Goal: Navigation & Orientation: Find specific page/section

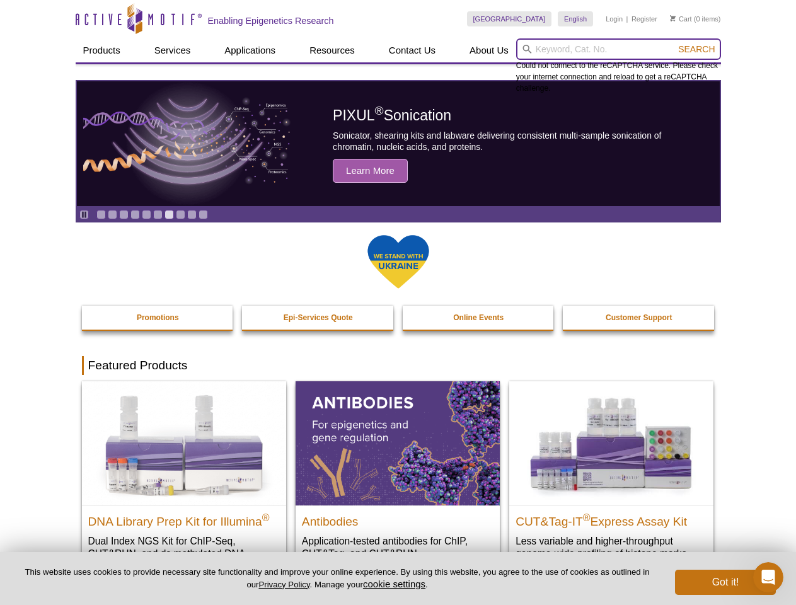
click at [618, 49] on input "search" at bounding box center [618, 48] width 205 height 21
click at [697, 49] on span "Search" at bounding box center [696, 49] width 37 height 10
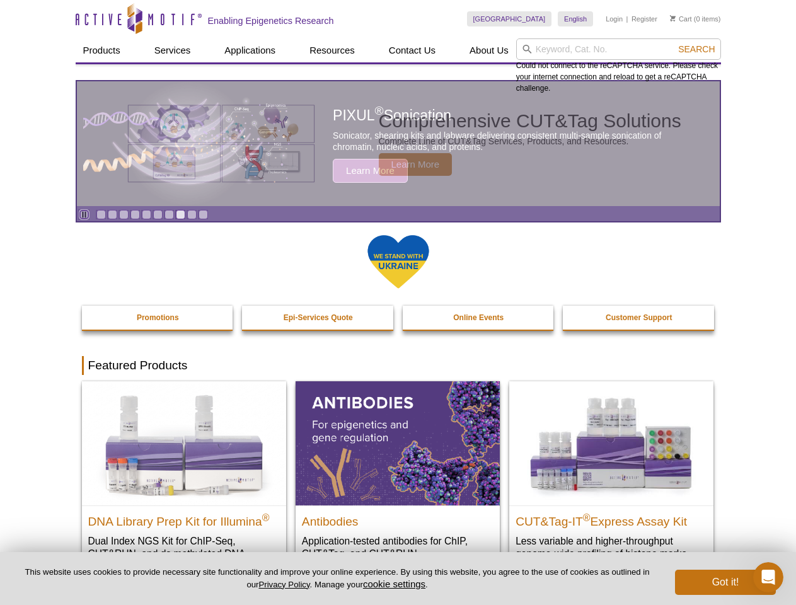
click at [84, 214] on icon "Pause" at bounding box center [84, 215] width 8 height 8
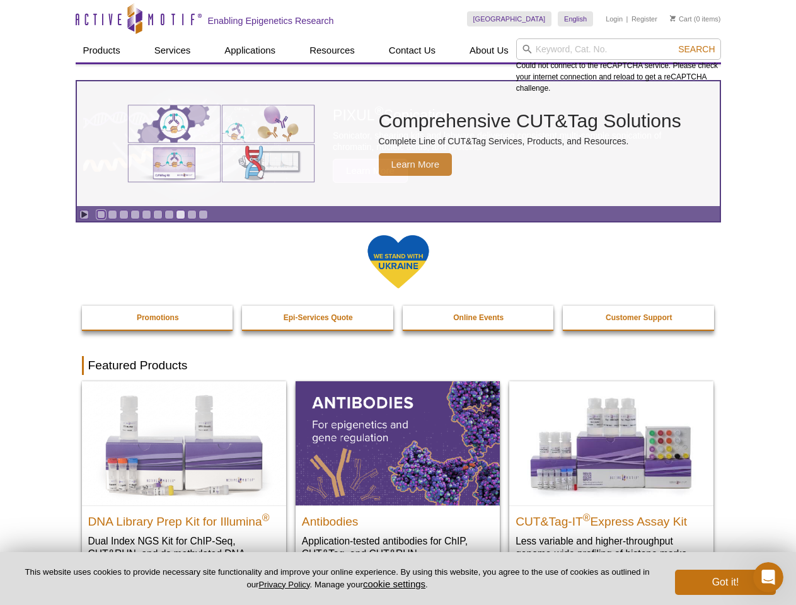
click at [101, 214] on link "Go to slide 1" at bounding box center [100, 214] width 9 height 9
click at [112, 214] on link "Go to slide 2" at bounding box center [112, 214] width 9 height 9
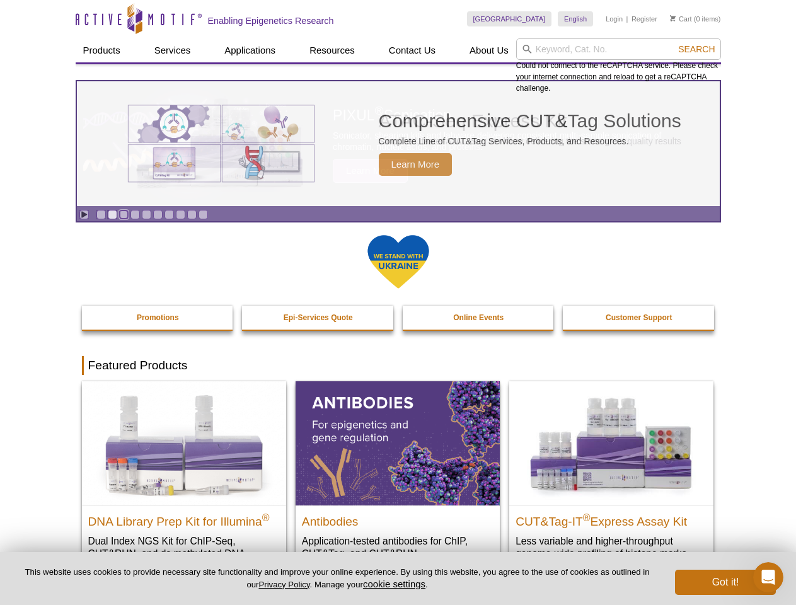
click at [124, 214] on link "Go to slide 3" at bounding box center [123, 214] width 9 height 9
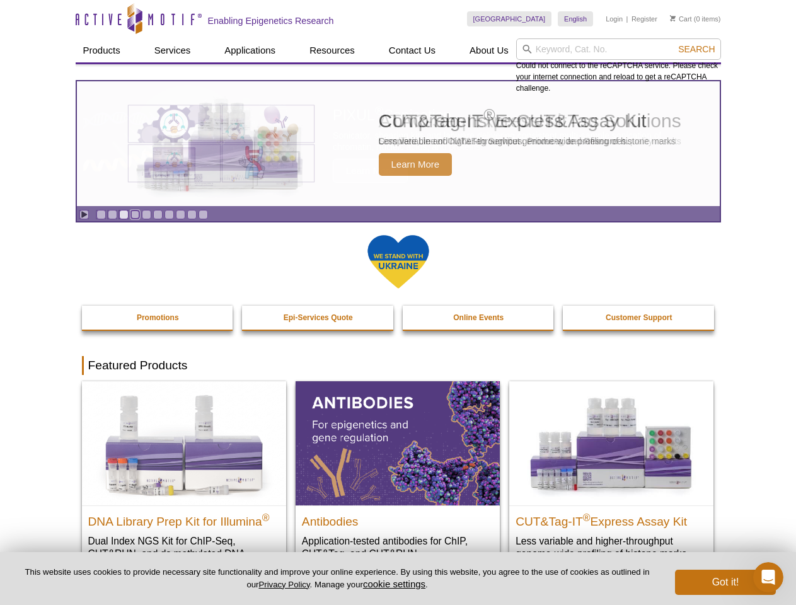
click at [135, 214] on link "Go to slide 4" at bounding box center [134, 214] width 9 height 9
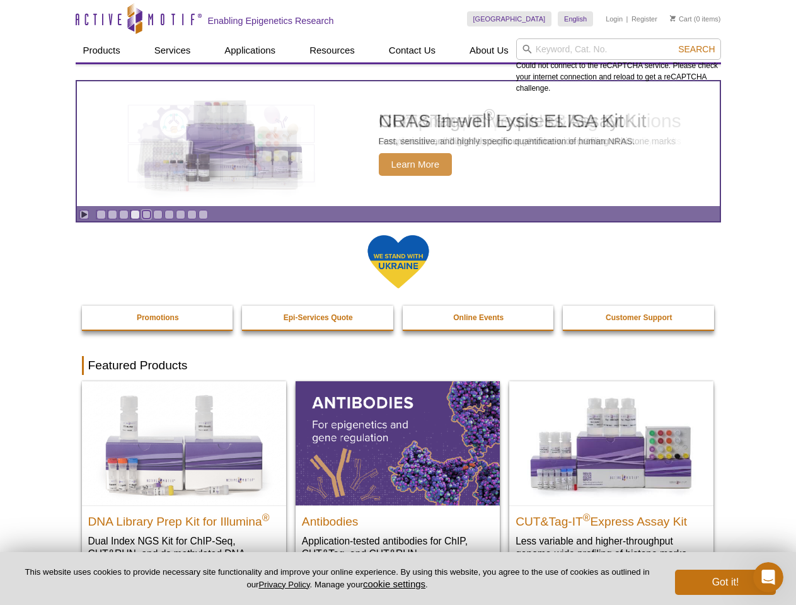
click at [146, 214] on link "Go to slide 5" at bounding box center [146, 214] width 9 height 9
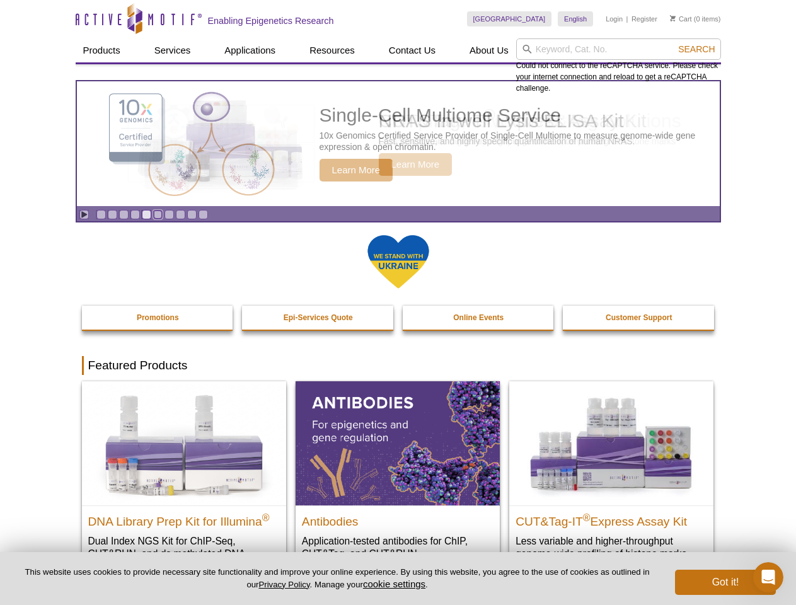
click at [158, 214] on link "Go to slide 6" at bounding box center [157, 214] width 9 height 9
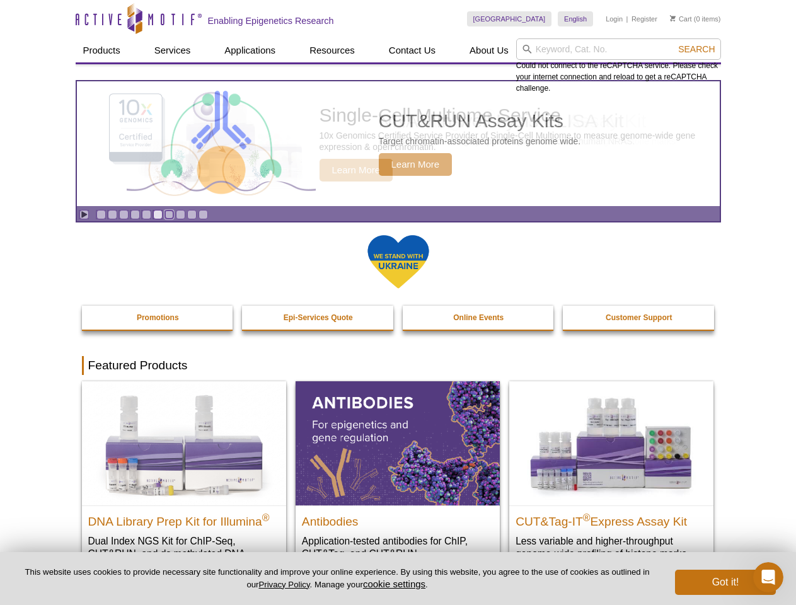
click at [169, 214] on link "Go to slide 7" at bounding box center [169, 214] width 9 height 9
